Goal: Transaction & Acquisition: Purchase product/service

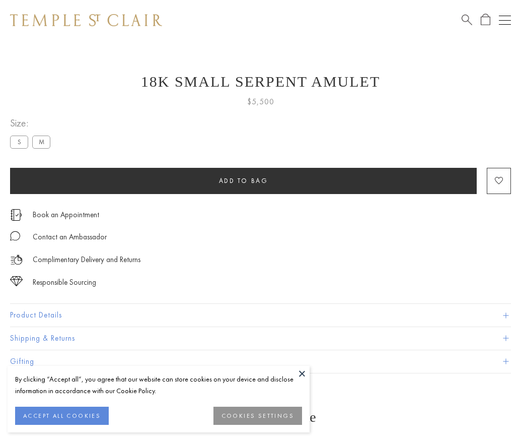
click at [243, 180] on span "Add to bag" at bounding box center [243, 180] width 49 height 9
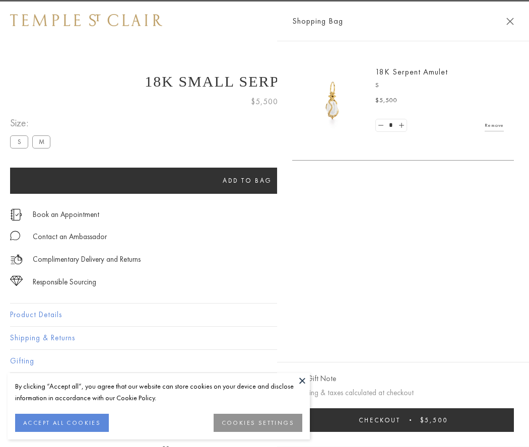
click at [504, 420] on button "Checkout $5,500" at bounding box center [403, 421] width 222 height 24
